Goal: Check status: Check status

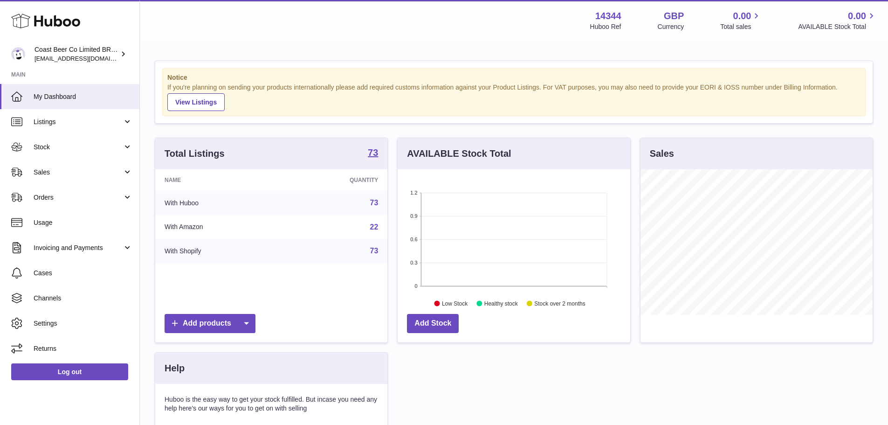
scroll to position [145, 233]
click at [76, 141] on link "Stock" at bounding box center [69, 146] width 139 height 25
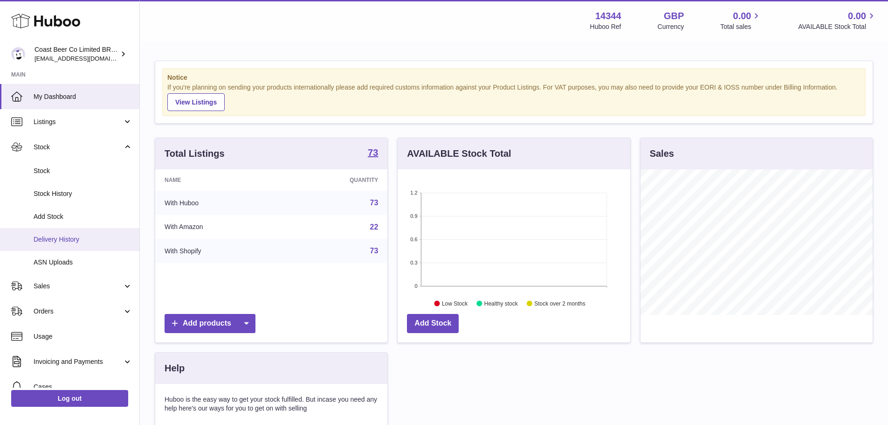
click at [72, 241] on span "Delivery History" at bounding box center [83, 239] width 99 height 9
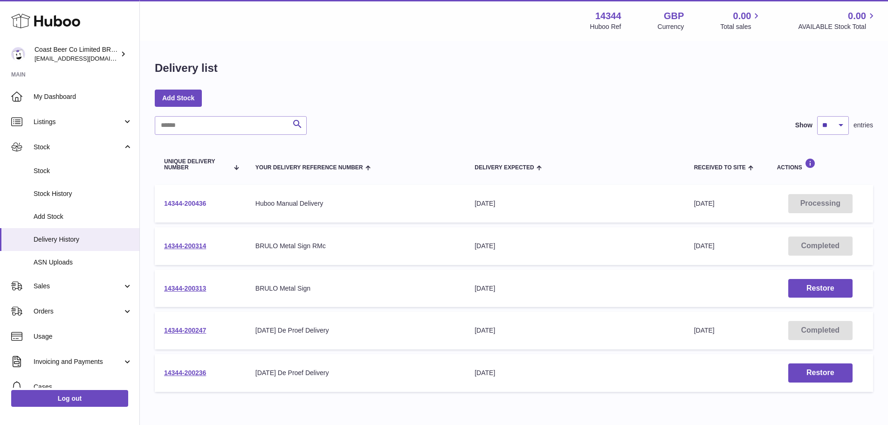
click at [197, 201] on link "14344-200436" at bounding box center [185, 203] width 42 height 7
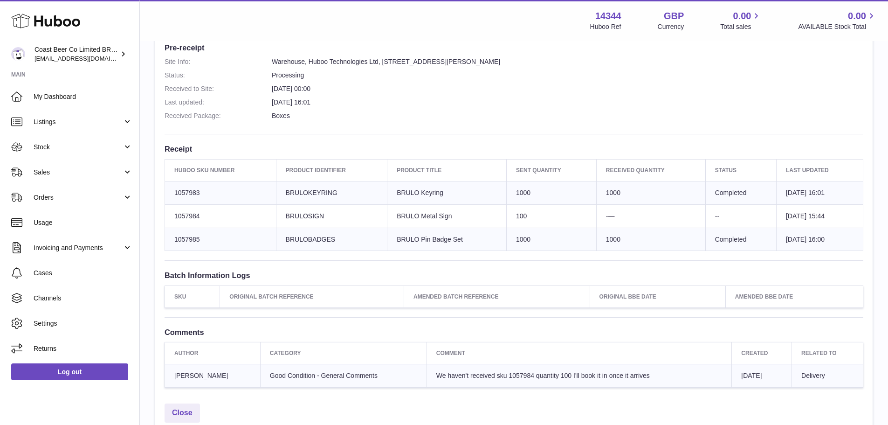
scroll to position [233, 0]
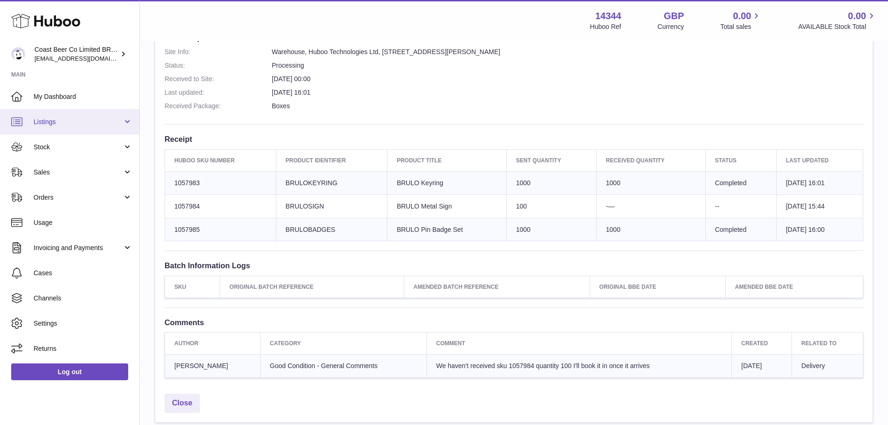
click at [60, 125] on span "Listings" at bounding box center [78, 121] width 89 height 9
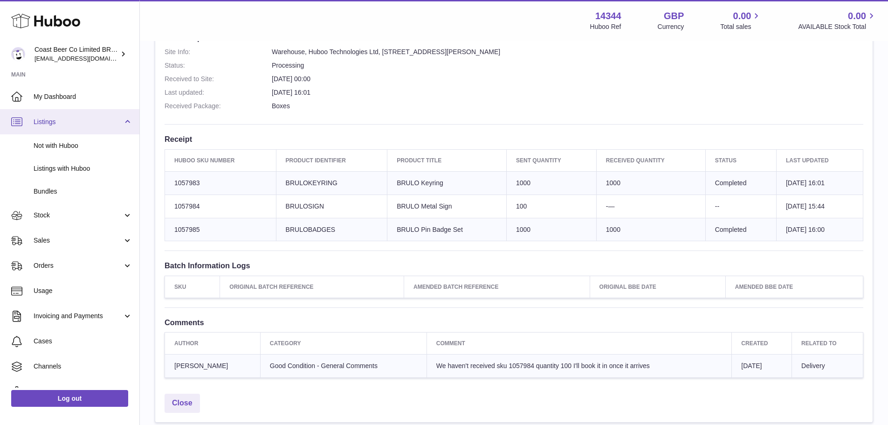
click at [67, 119] on span "Listings" at bounding box center [78, 121] width 89 height 9
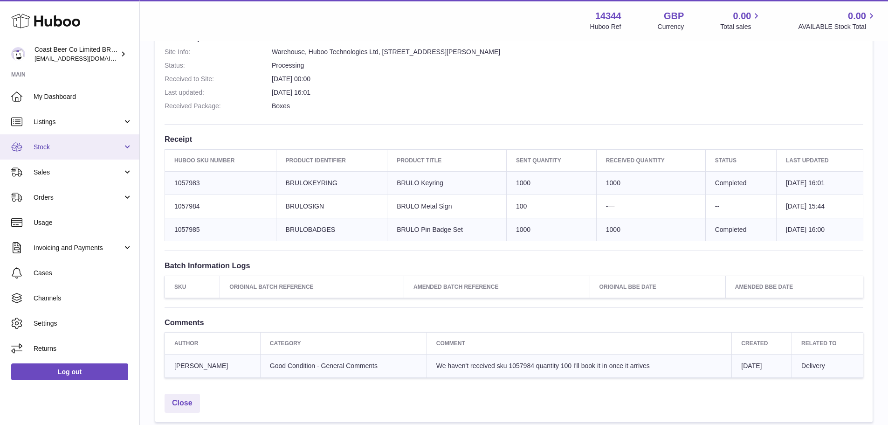
click at [68, 149] on span "Stock" at bounding box center [78, 147] width 89 height 9
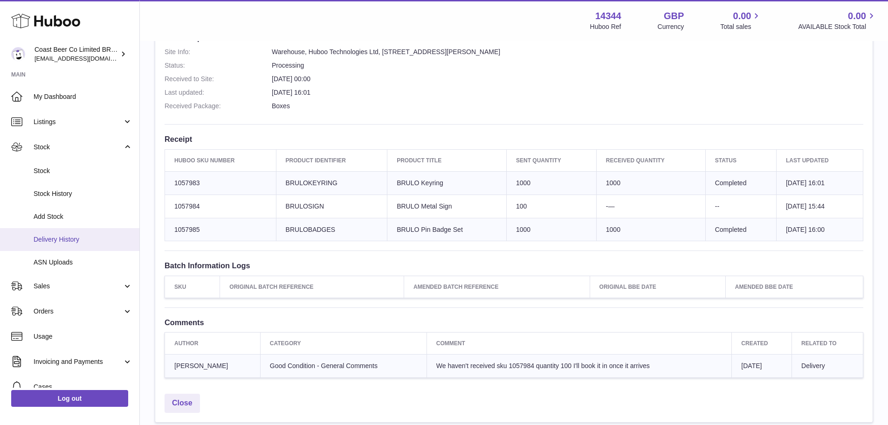
click at [74, 241] on span "Delivery History" at bounding box center [83, 239] width 99 height 9
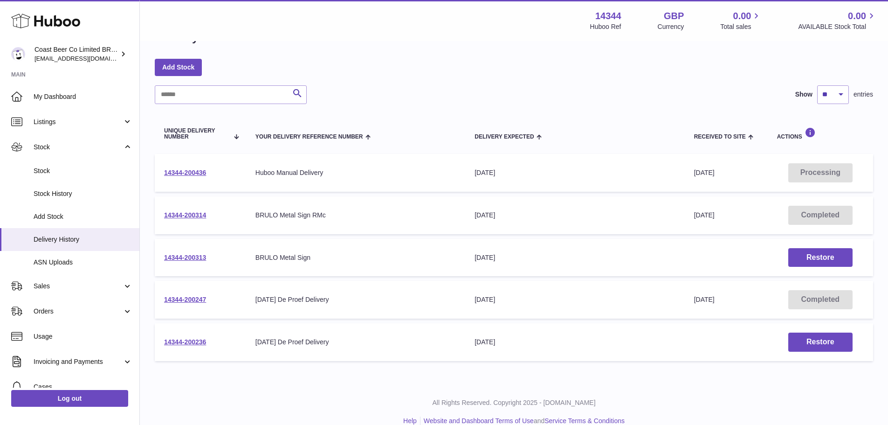
scroll to position [45, 0]
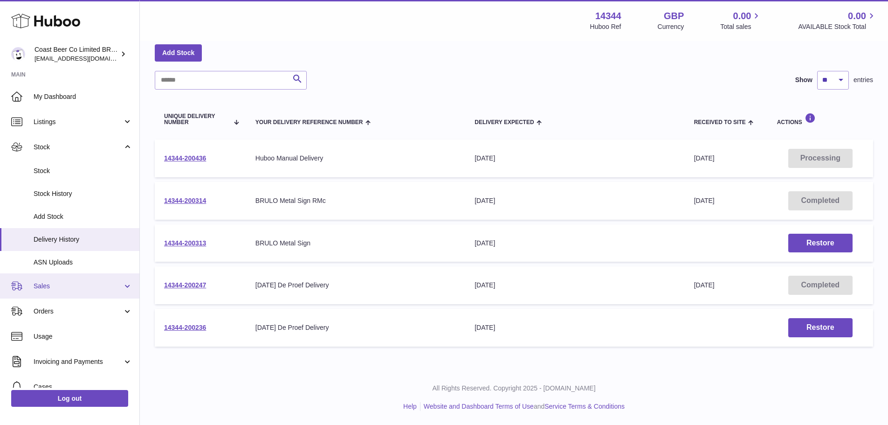
click at [82, 277] on link "Sales" at bounding box center [69, 285] width 139 height 25
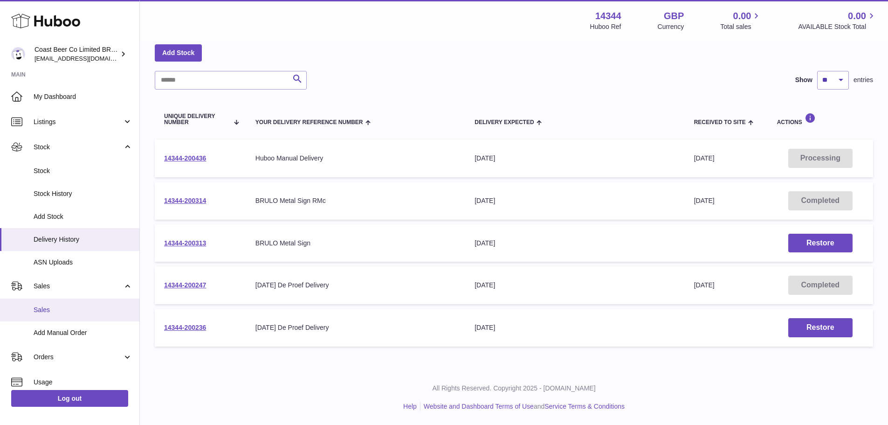
click at [55, 315] on link "Sales" at bounding box center [69, 309] width 139 height 23
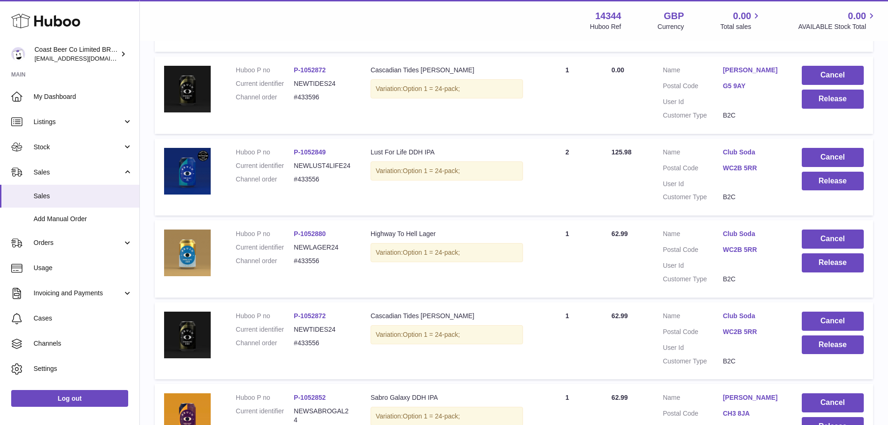
scroll to position [734, 0]
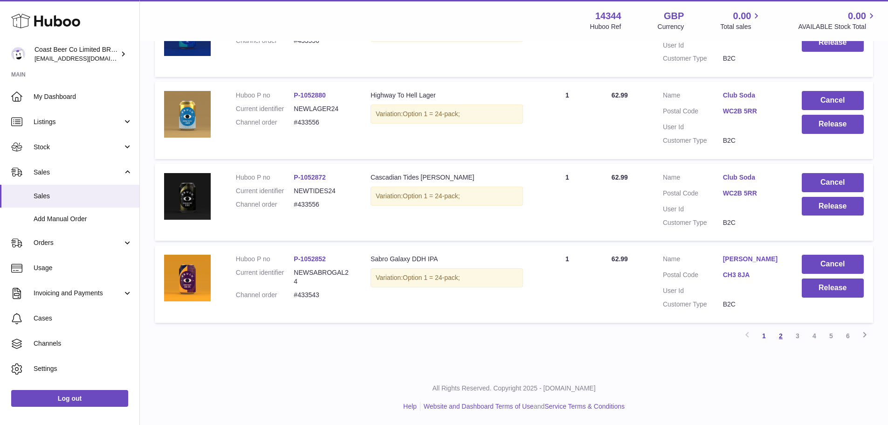
click at [782, 339] on link "2" at bounding box center [780, 335] width 17 height 17
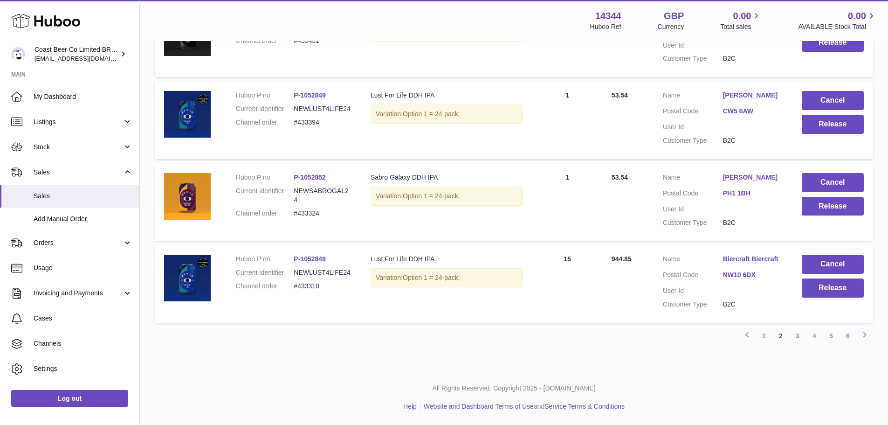
scroll to position [751, 0]
click at [808, 338] on link "4" at bounding box center [814, 335] width 17 height 17
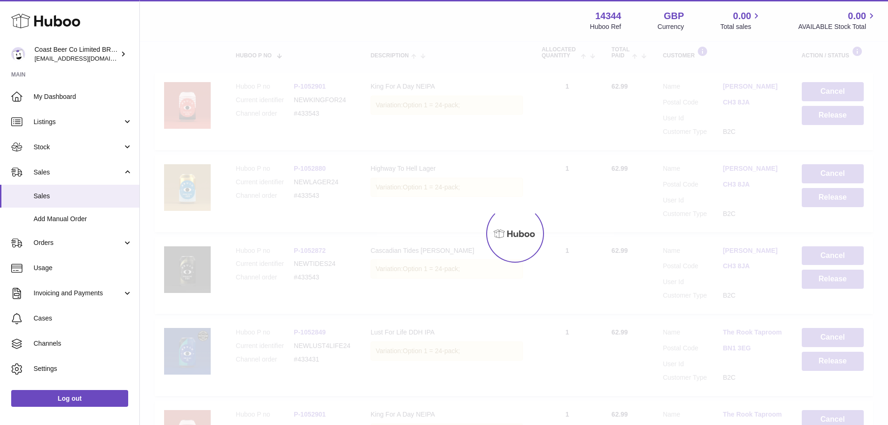
scroll to position [42, 0]
